Goal: Check status: Check status

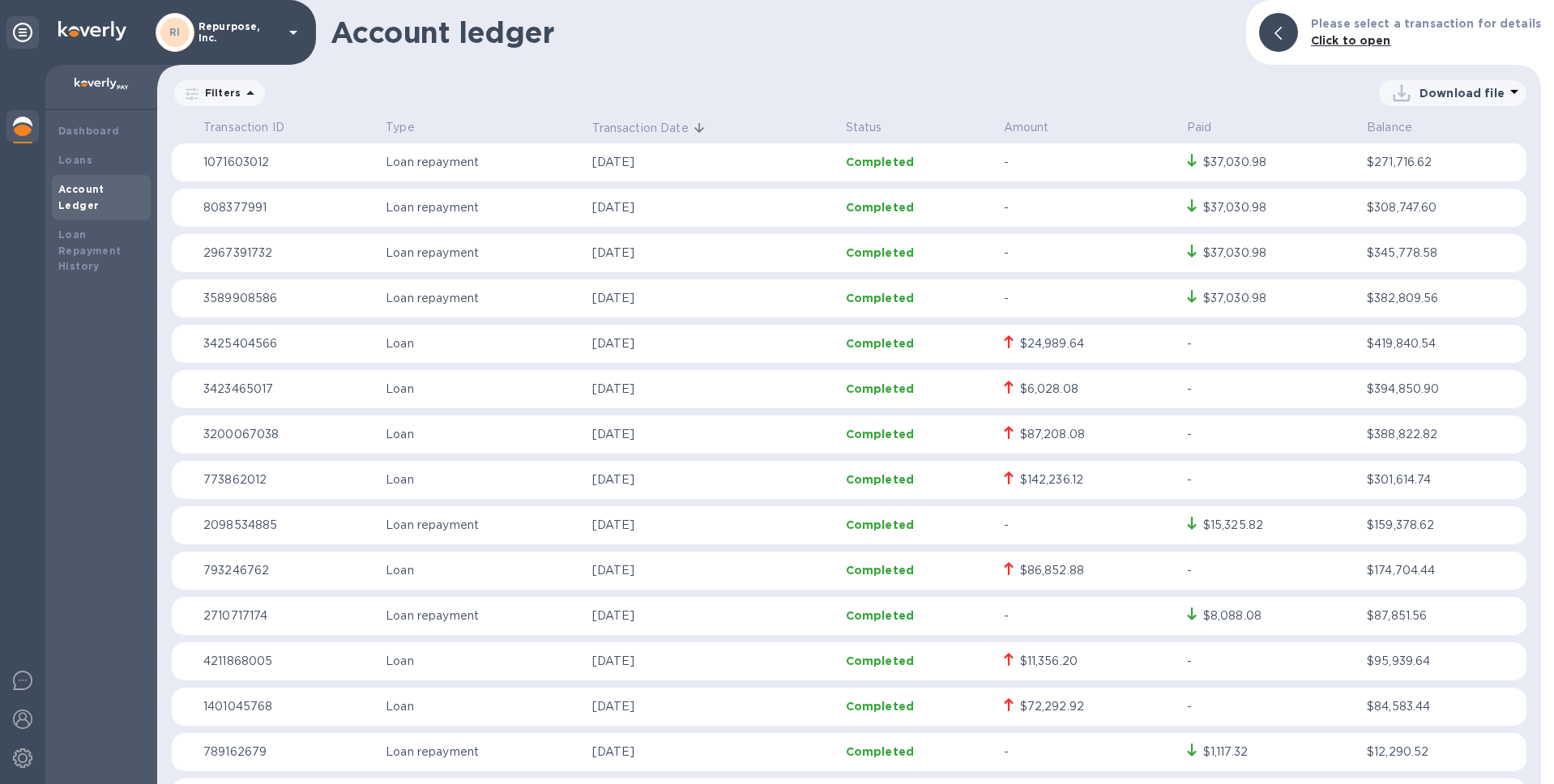
click at [226, 92] on p "Filters" at bounding box center [220, 93] width 42 height 14
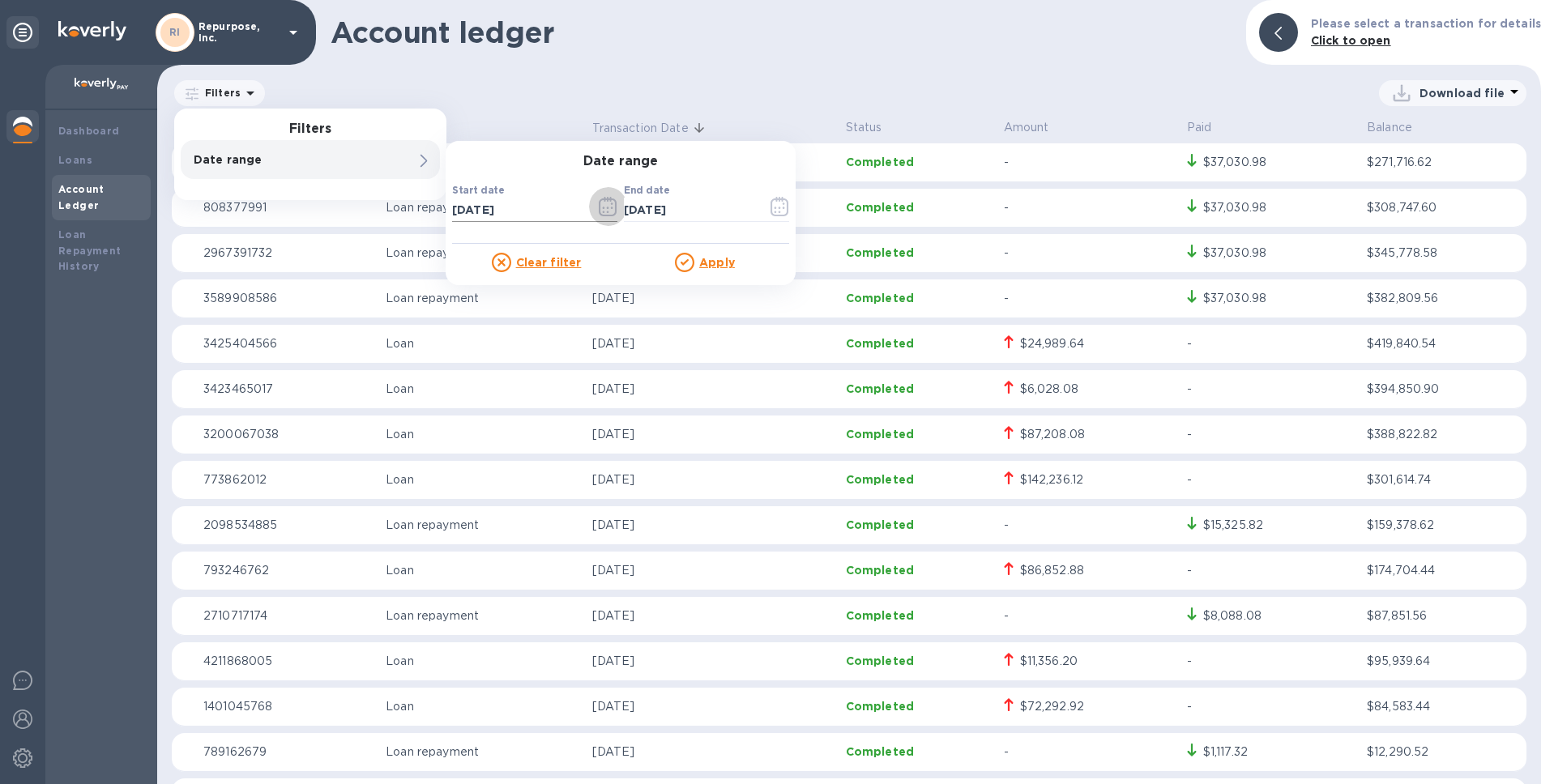
click at [604, 203] on icon "button" at bounding box center [608, 206] width 19 height 19
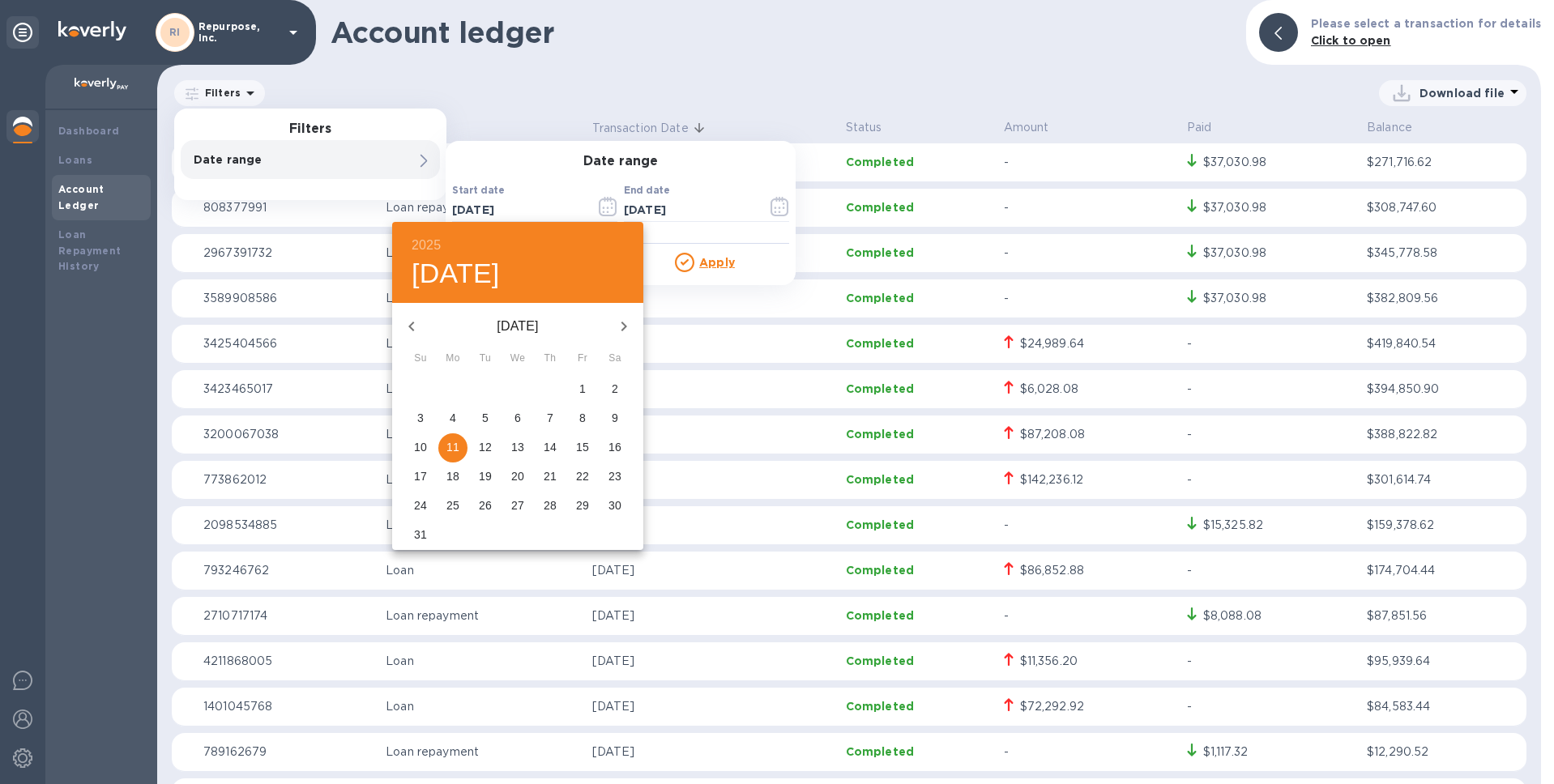
click at [412, 324] on icon "button" at bounding box center [411, 327] width 6 height 10
click at [483, 391] on p "1" at bounding box center [485, 389] width 7 height 16
type input "[DATE]"
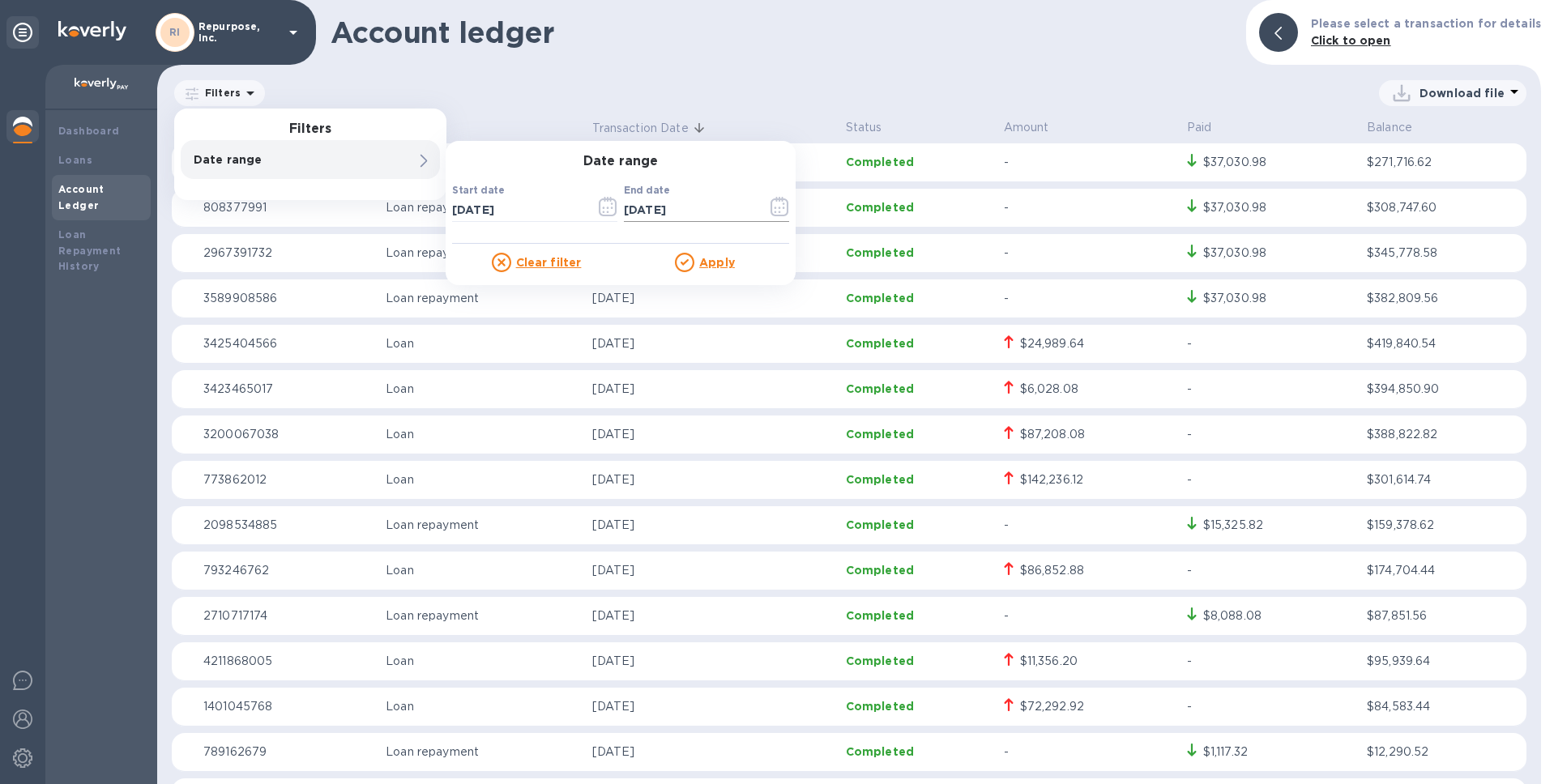
click at [772, 209] on icon "button" at bounding box center [779, 206] width 18 height 19
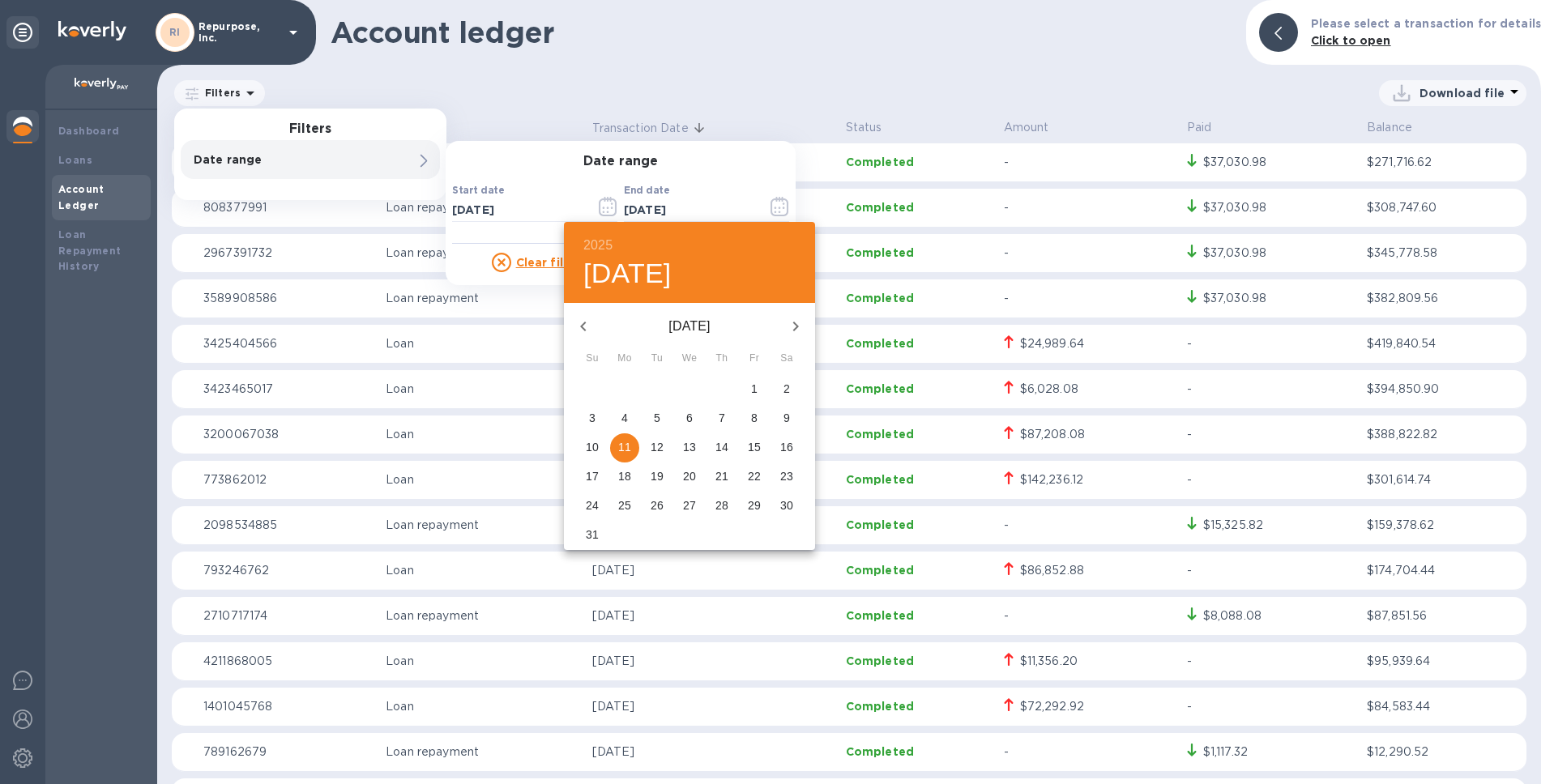
click at [584, 325] on icon "button" at bounding box center [583, 326] width 19 height 19
click at [718, 509] on p "31" at bounding box center [721, 505] width 13 height 16
type input "[DATE]"
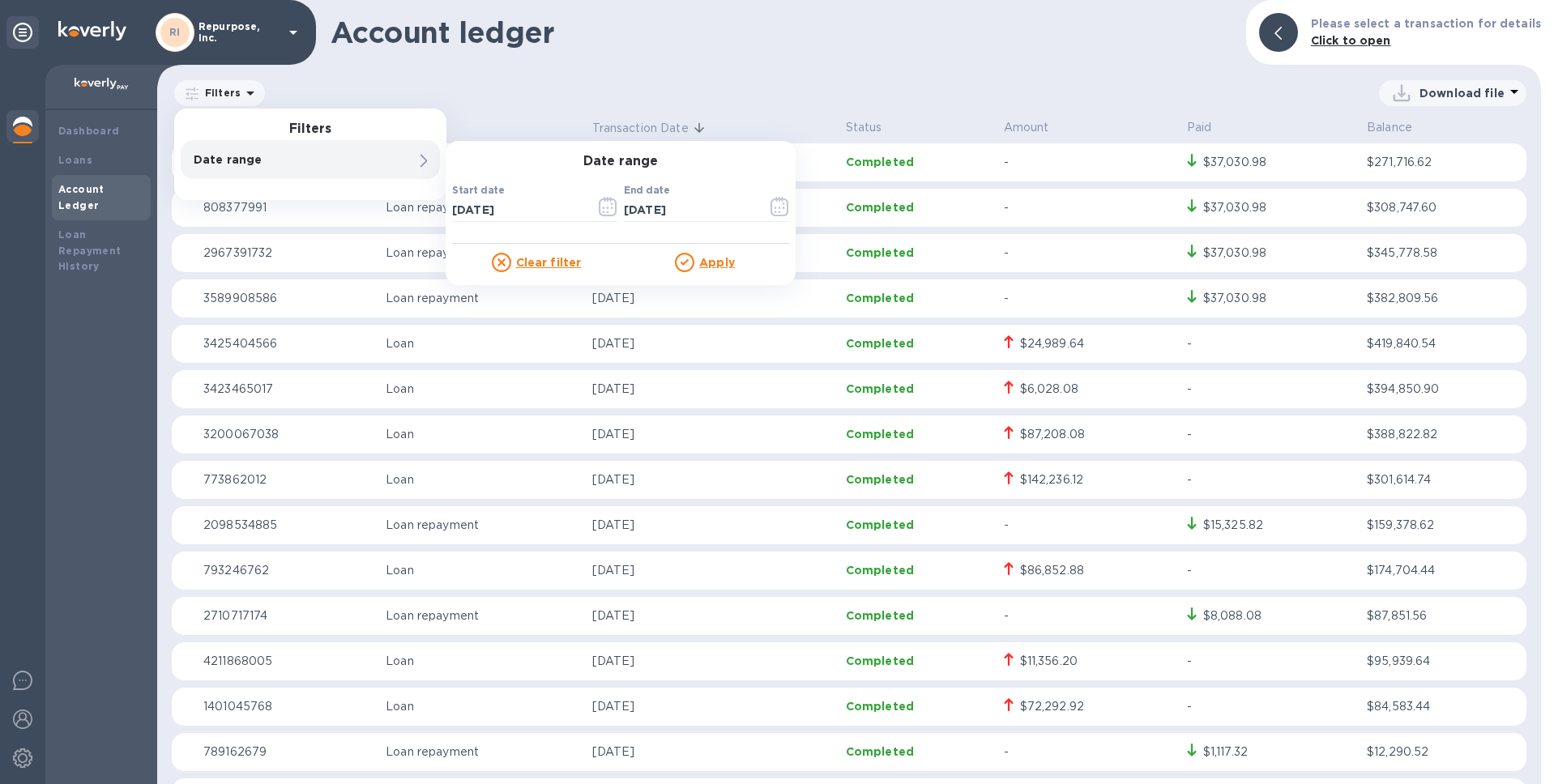
click at [714, 266] on u "Apply" at bounding box center [717, 262] width 35 height 13
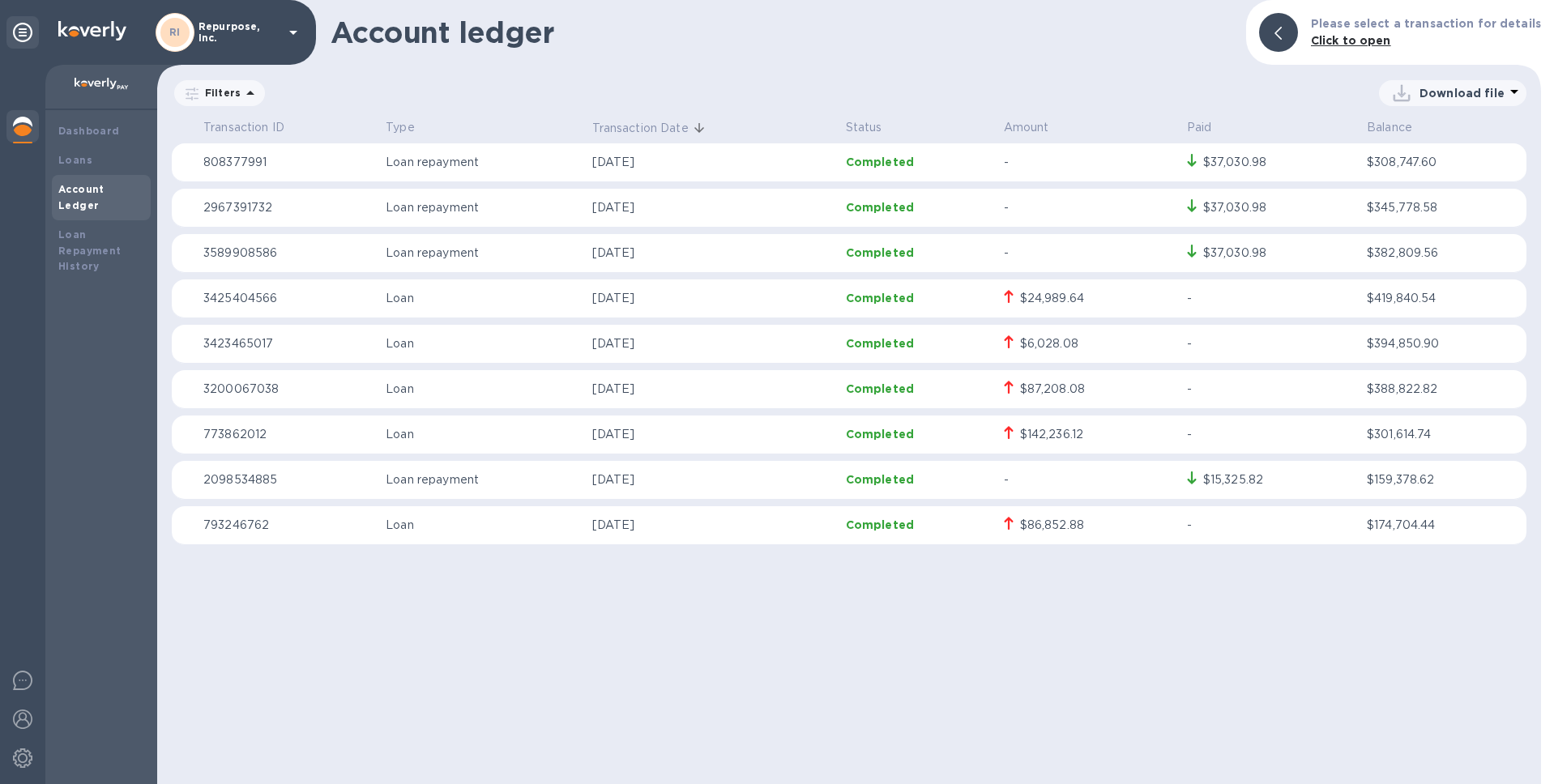
click at [1480, 95] on p "Download file" at bounding box center [1462, 93] width 85 height 16
click at [1434, 182] on li "PDF file" at bounding box center [1453, 177] width 110 height 46
click at [1038, 439] on div "$142,236.12" at bounding box center [1051, 434] width 63 height 17
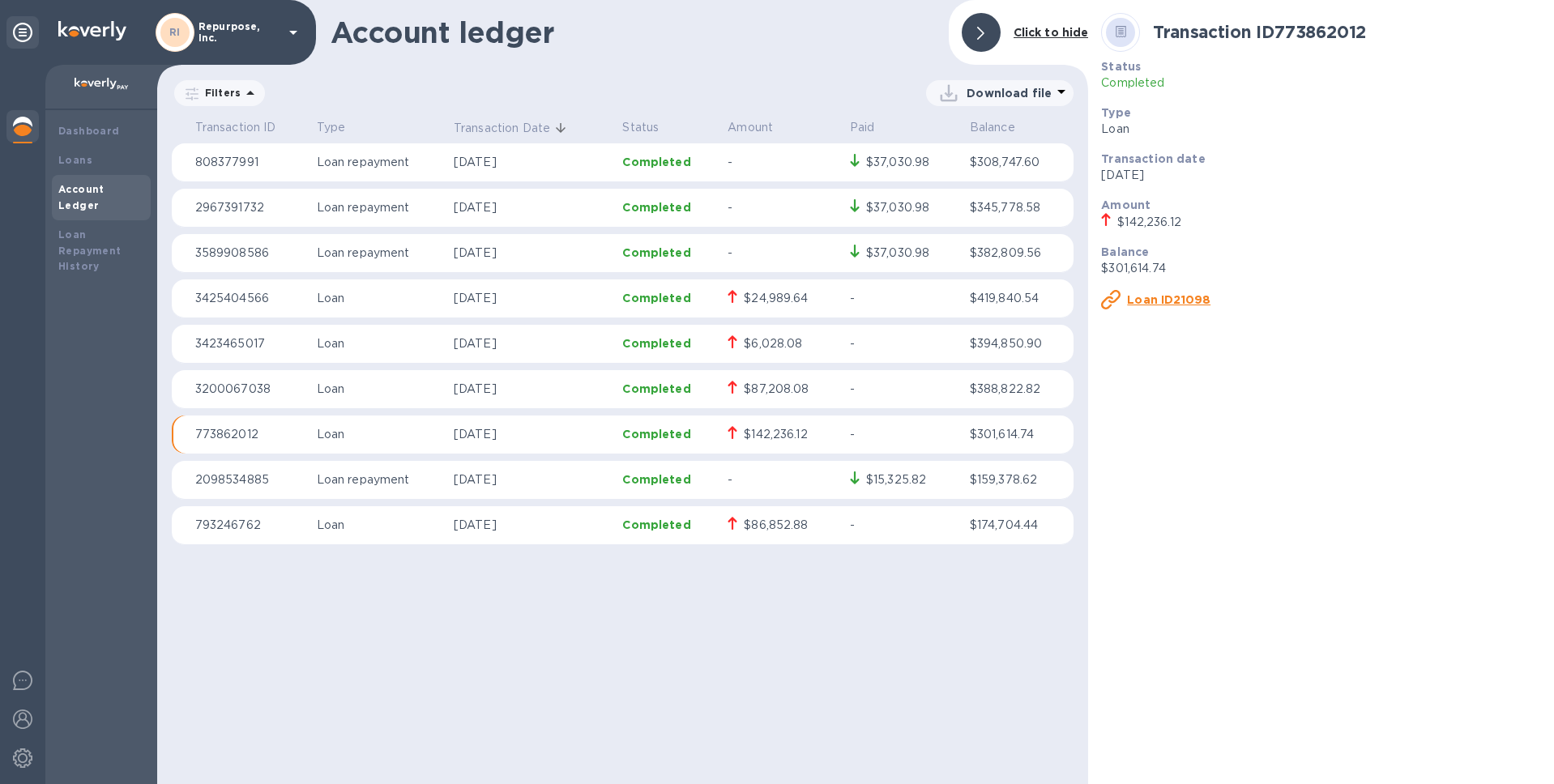
click at [1143, 302] on u "Loan ID21098" at bounding box center [1168, 299] width 84 height 13
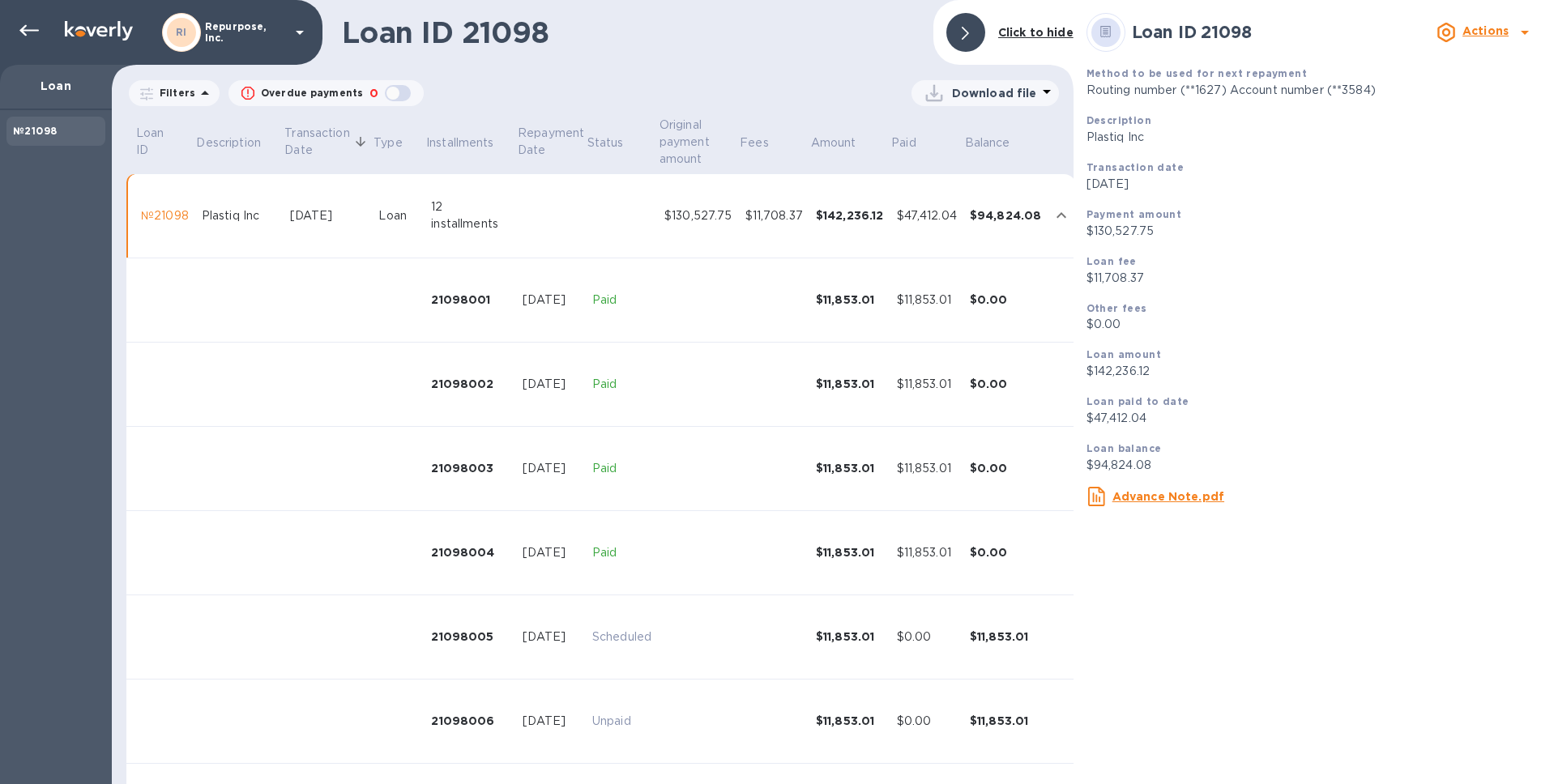
click at [1047, 28] on b "Click to hide" at bounding box center [1035, 32] width 75 height 13
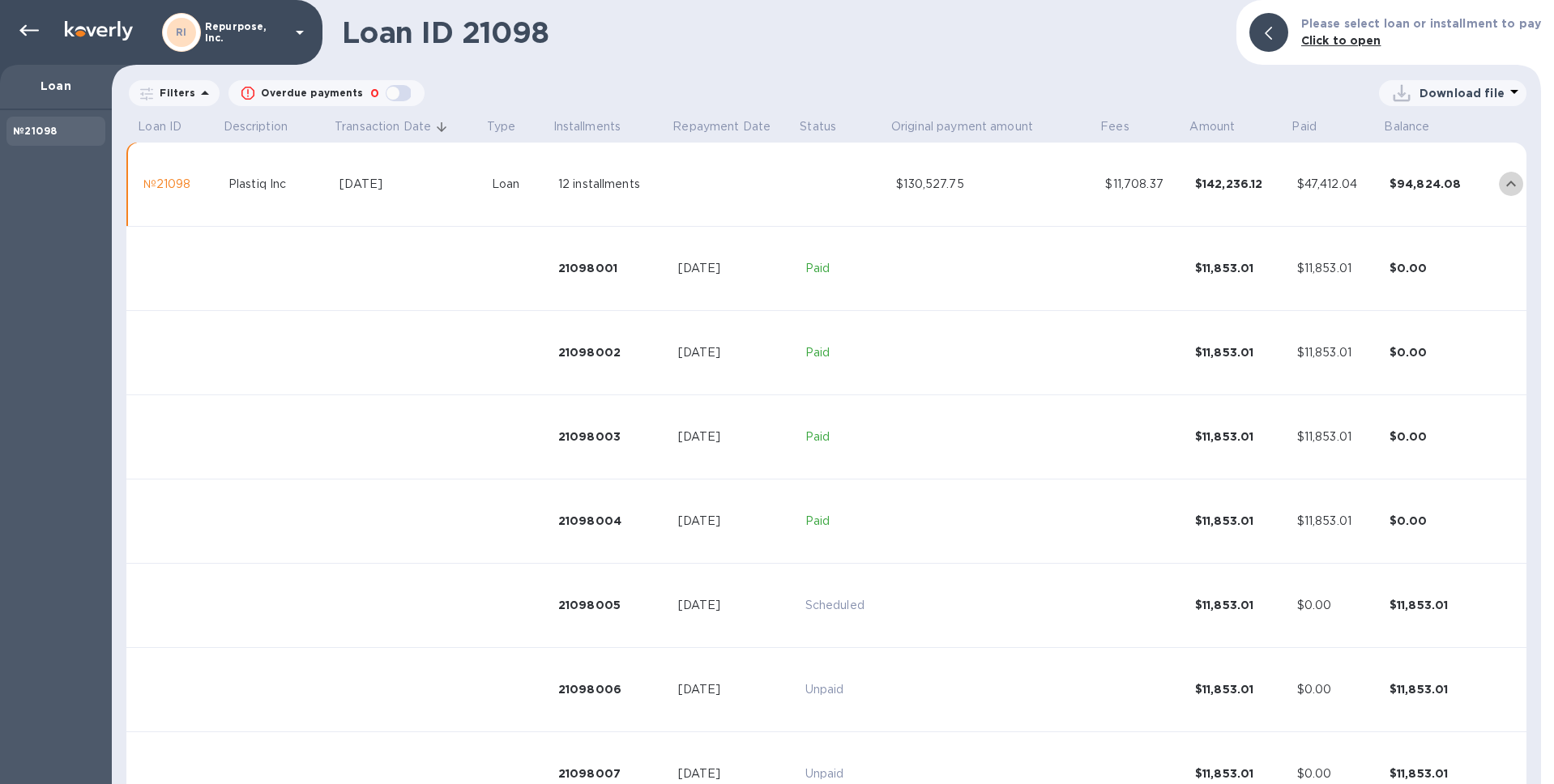
click at [1503, 181] on icon "expand row" at bounding box center [1510, 183] width 19 height 19
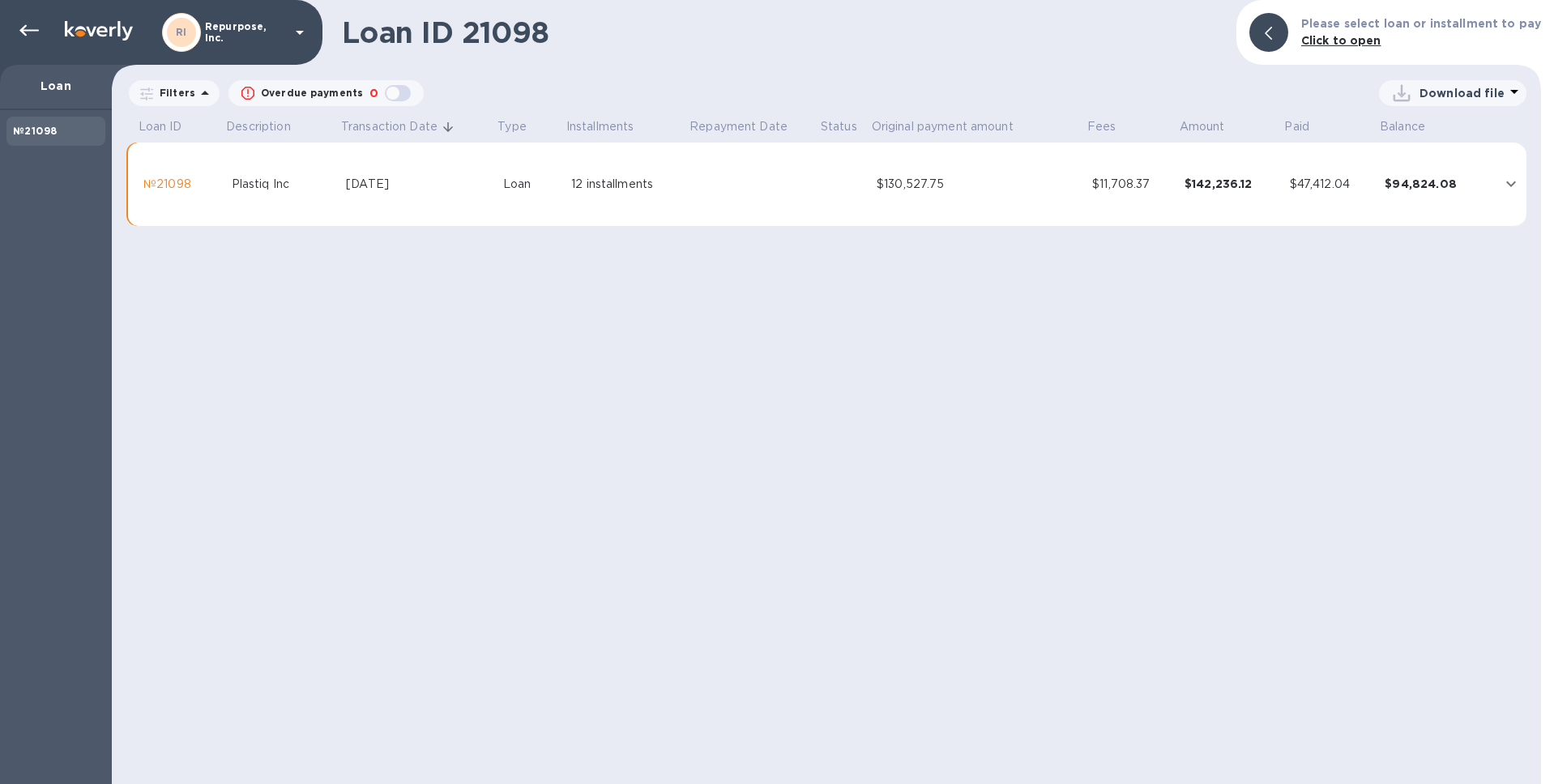
click at [38, 84] on p "Loan" at bounding box center [56, 85] width 86 height 16
click at [25, 26] on icon at bounding box center [29, 30] width 19 height 11
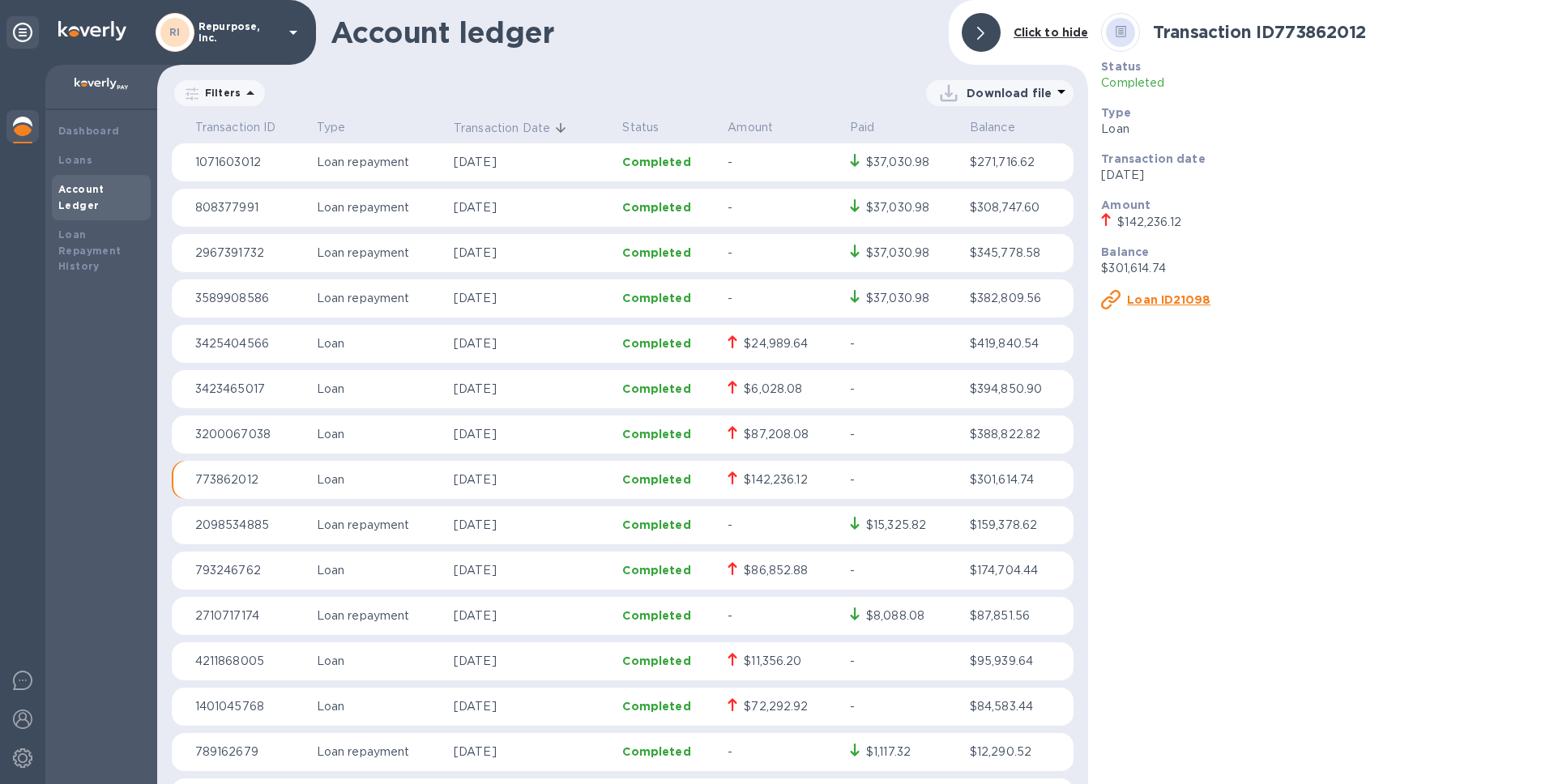
click at [789, 434] on div "$87,208.08" at bounding box center [776, 434] width 65 height 17
click at [1173, 297] on u "Loan ID23011" at bounding box center [1165, 299] width 79 height 13
